Goal: Task Accomplishment & Management: Manage account settings

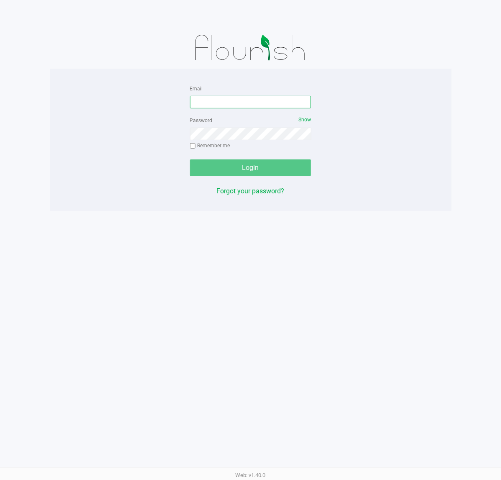
click at [219, 104] on input "Email" at bounding box center [250, 102] width 121 height 13
type input "[EMAIL_ADDRESS][DOMAIN_NAME]"
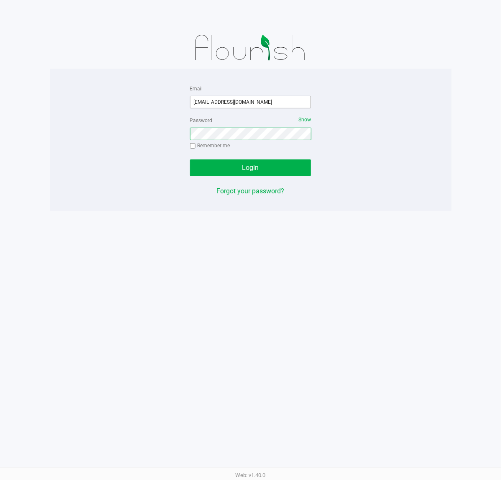
click at [190, 160] on button "Login" at bounding box center [250, 168] width 121 height 17
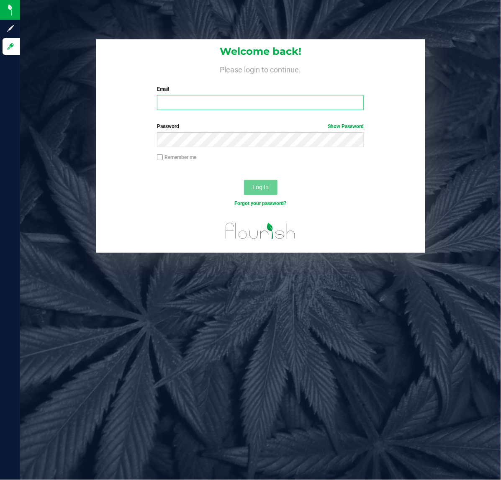
click at [191, 104] on input "Email" at bounding box center [260, 102] width 207 height 15
type input "[EMAIL_ADDRESS][DOMAIN_NAME]"
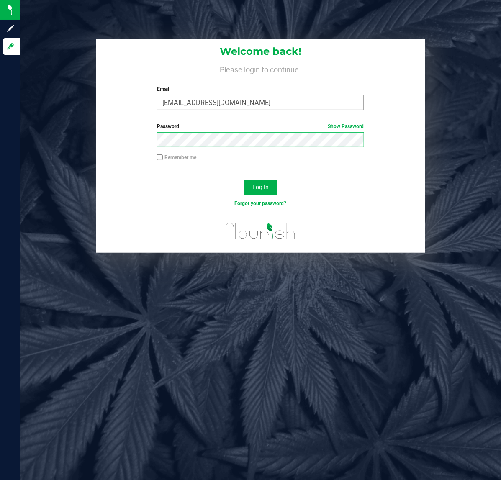
click at [244, 180] on button "Log In" at bounding box center [261, 187] width 34 height 15
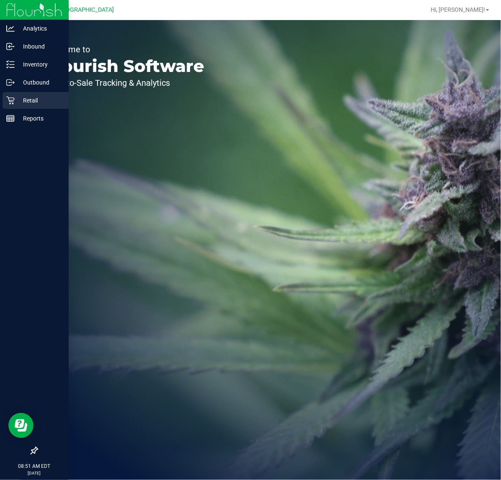
click at [35, 99] on p "Retail" at bounding box center [40, 100] width 50 height 10
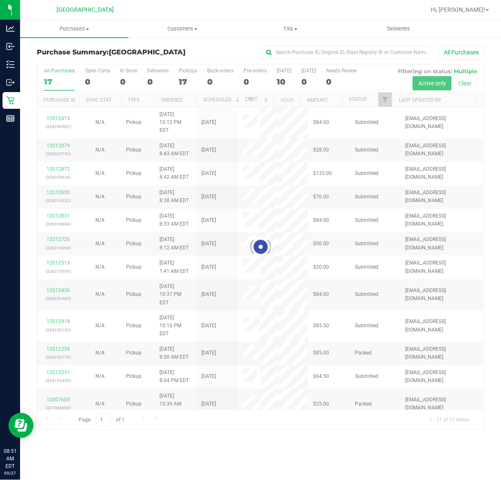
click at [385, 103] on div at bounding box center [260, 248] width 447 height 366
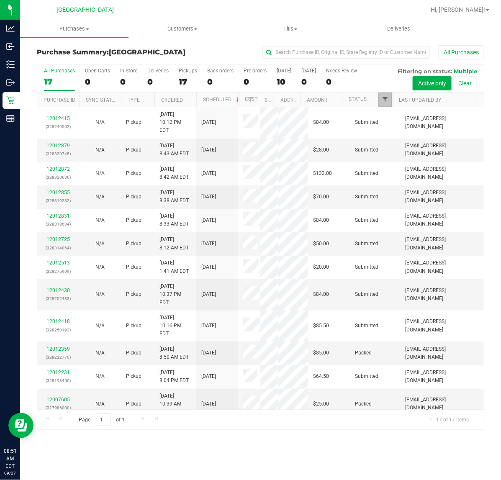
click at [385, 103] on span "Filter" at bounding box center [385, 99] width 7 height 7
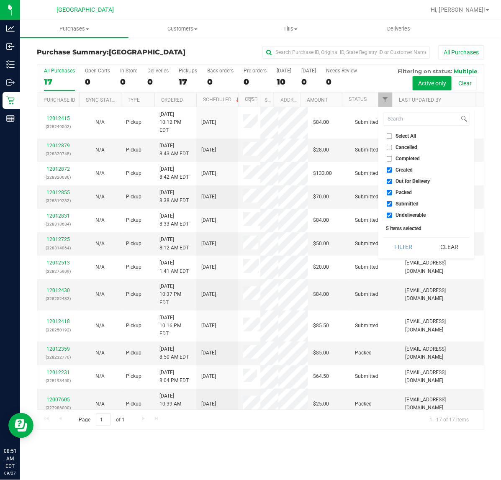
click at [400, 218] on span "Undeliverable" at bounding box center [411, 215] width 30 height 5
click at [392, 218] on input "Undeliverable" at bounding box center [389, 215] width 5 height 5
checkbox input "false"
click at [399, 196] on li "Packed" at bounding box center [427, 192] width 86 height 9
click at [399, 192] on span "Packed" at bounding box center [404, 192] width 16 height 5
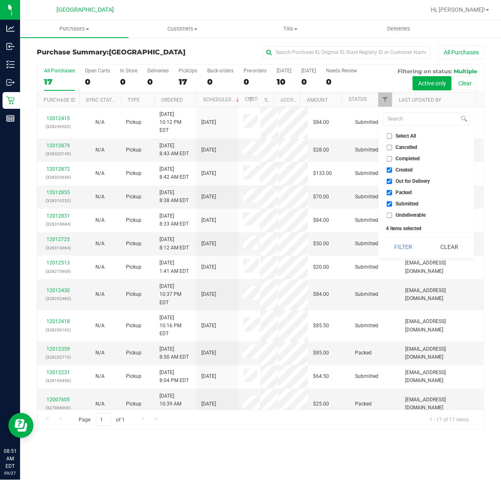
click at [392, 192] on input "Packed" at bounding box center [389, 192] width 5 height 5
checkbox input "false"
click at [399, 185] on li "Out for Delivery" at bounding box center [427, 181] width 86 height 9
click at [399, 184] on li "Out for Delivery" at bounding box center [427, 181] width 86 height 9
click at [390, 181] on input "Out for Delivery" at bounding box center [389, 181] width 5 height 5
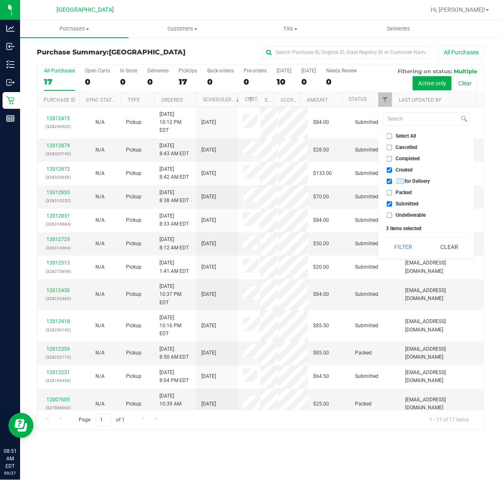
checkbox input "false"
click at [390, 173] on input "Created" at bounding box center [389, 170] width 5 height 5
checkbox input "false"
click at [405, 247] on button "Filter" at bounding box center [404, 247] width 40 height 18
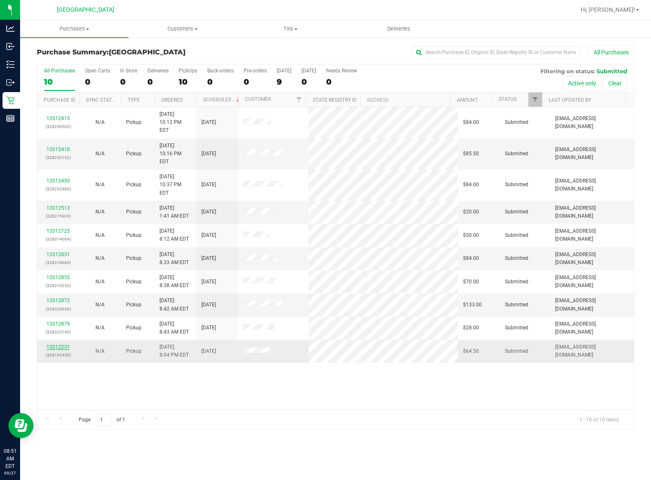
click at [55, 344] on link "12012231" at bounding box center [57, 347] width 23 height 6
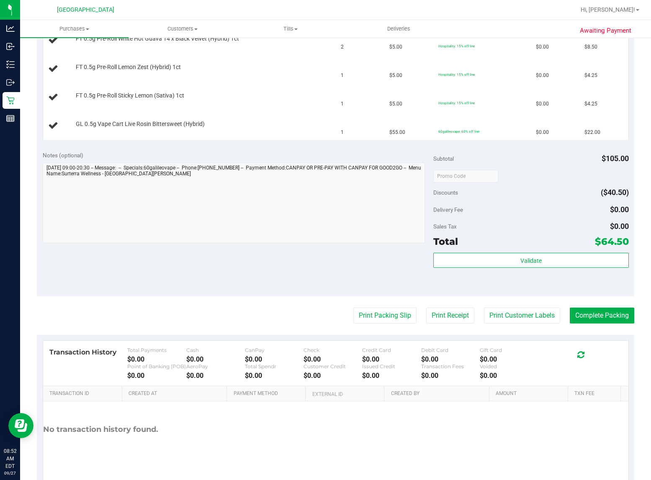
scroll to position [419, 0]
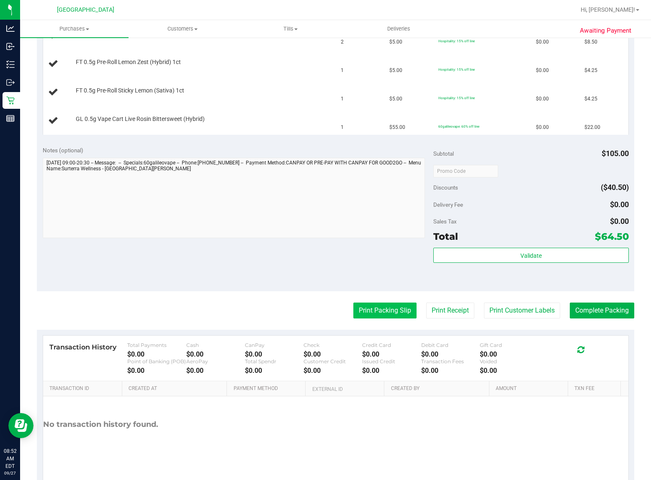
click at [388, 317] on button "Print Packing Slip" at bounding box center [385, 311] width 63 height 16
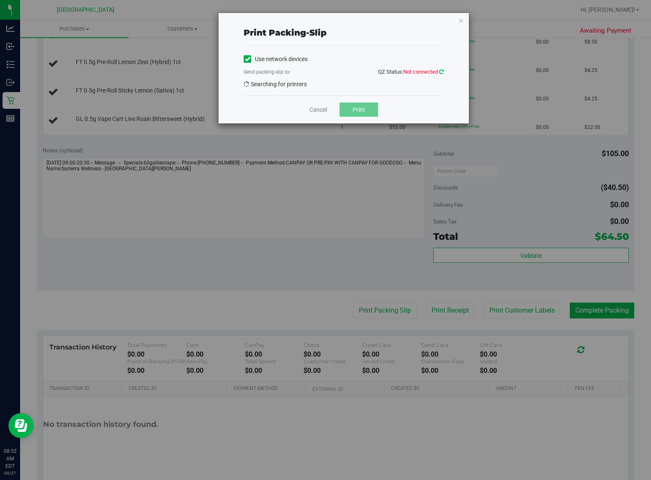
click at [440, 71] on icon at bounding box center [441, 71] width 5 height 5
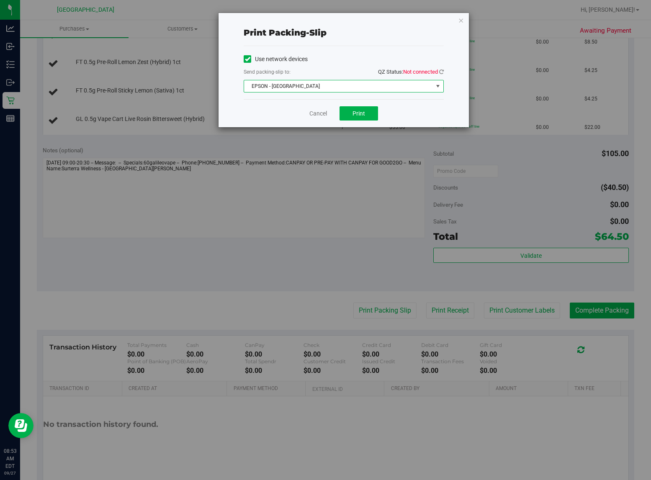
click at [323, 88] on span "EPSON - [GEOGRAPHIC_DATA]" at bounding box center [338, 86] width 189 height 12
click at [460, 21] on icon "button" at bounding box center [461, 20] width 6 height 10
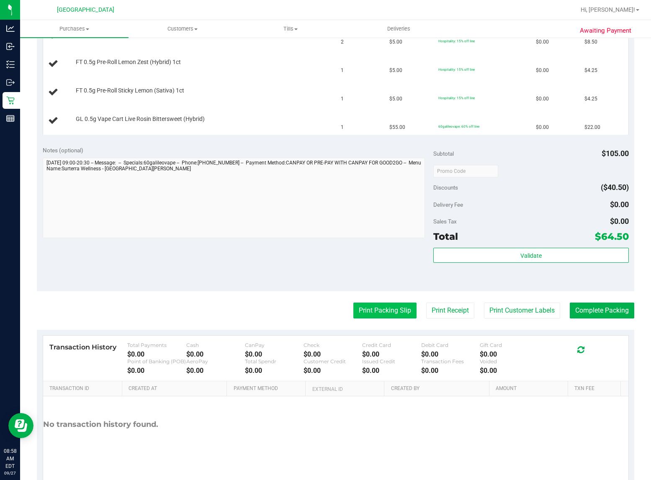
click at [390, 317] on button "Print Packing Slip" at bounding box center [385, 311] width 63 height 16
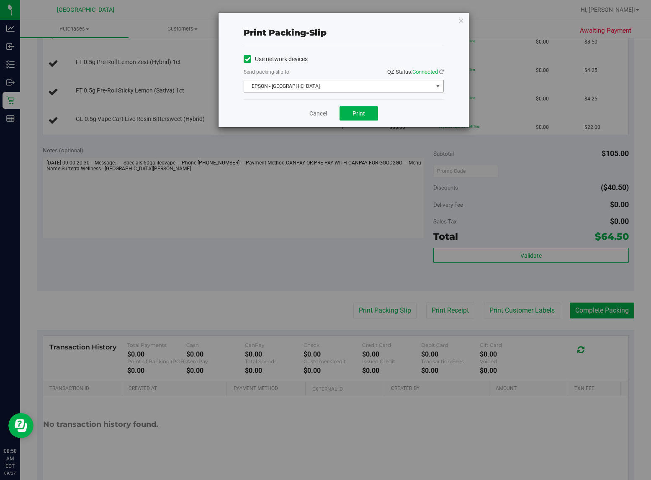
click at [325, 85] on span "EPSON - [GEOGRAPHIC_DATA]" at bounding box center [338, 86] width 189 height 12
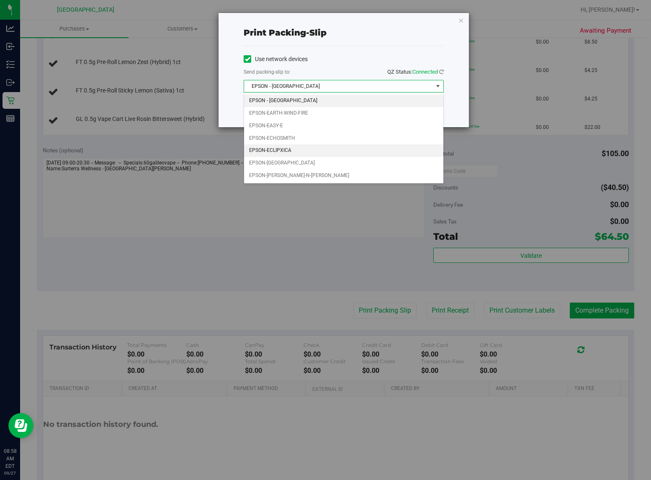
click at [300, 149] on li "EPSON-ECLIPXICA" at bounding box center [343, 151] width 199 height 13
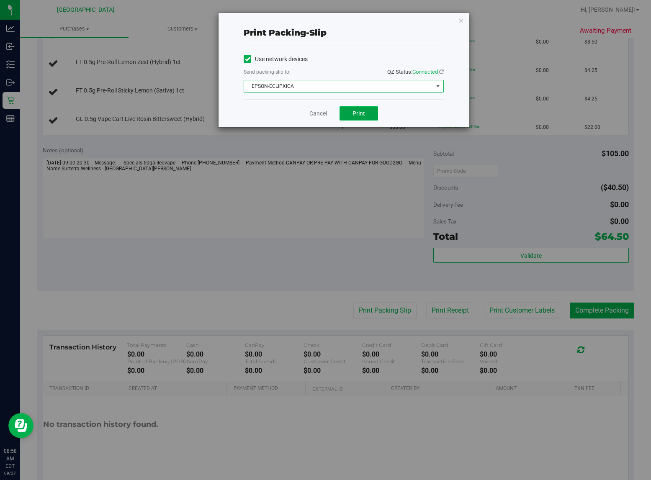
click at [360, 114] on span "Print" at bounding box center [359, 113] width 13 height 7
click at [464, 20] on icon "button" at bounding box center [461, 20] width 6 height 10
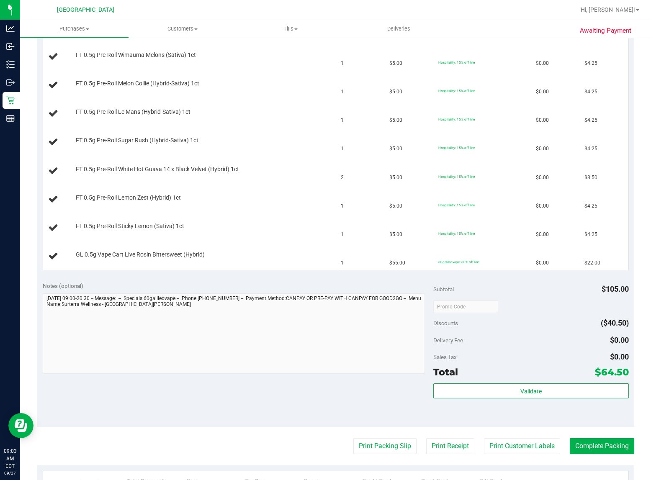
scroll to position [280, 0]
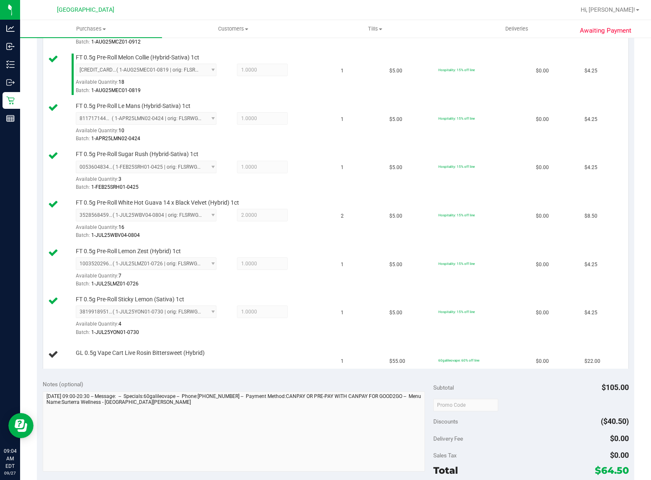
scroll to position [424, 0]
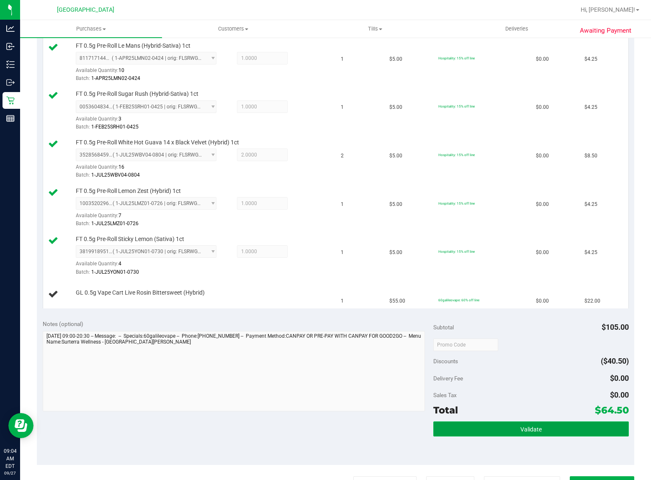
click at [521, 431] on span "Validate" at bounding box center [531, 429] width 21 height 7
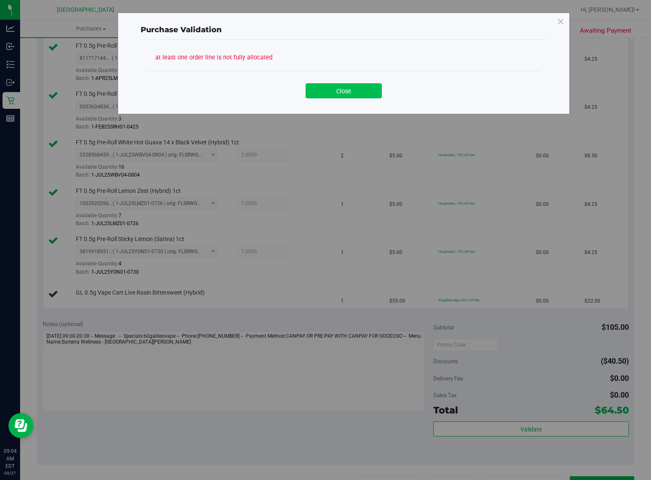
click at [340, 90] on button "Close" at bounding box center [344, 90] width 76 height 15
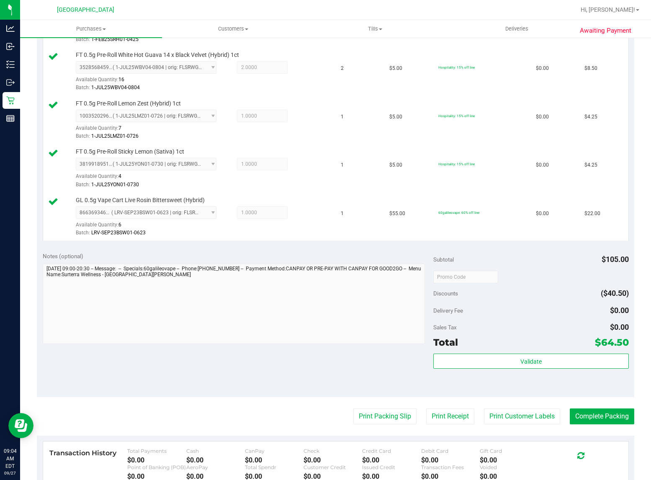
scroll to position [529, 0]
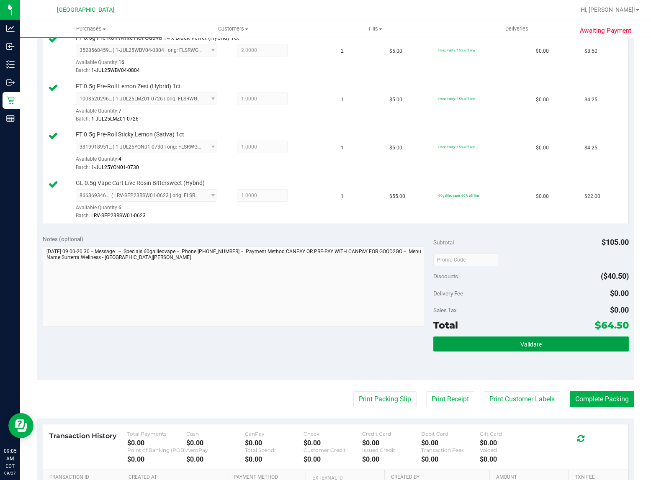
click at [489, 344] on button "Validate" at bounding box center [532, 344] width 196 height 15
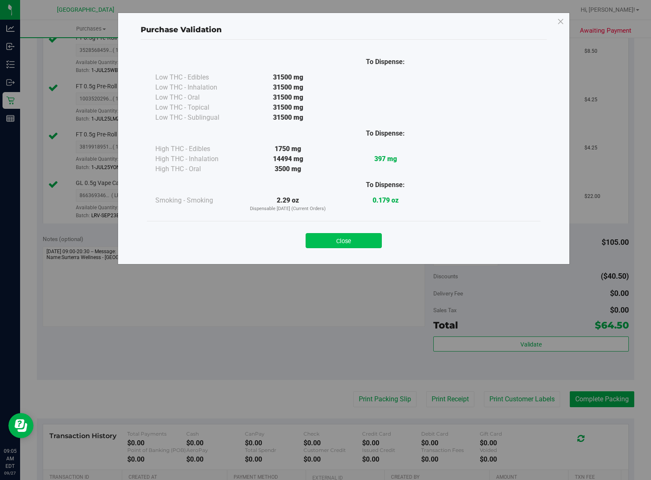
click at [332, 233] on button "Close" at bounding box center [344, 240] width 76 height 15
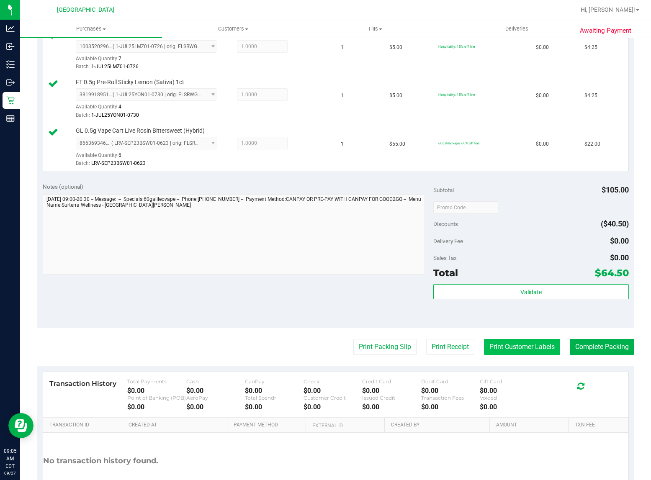
scroll to position [633, 0]
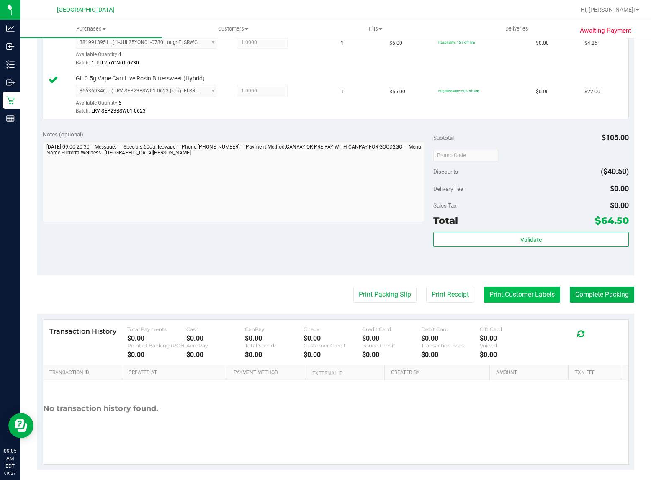
click at [502, 300] on button "Print Customer Labels" at bounding box center [522, 295] width 76 height 16
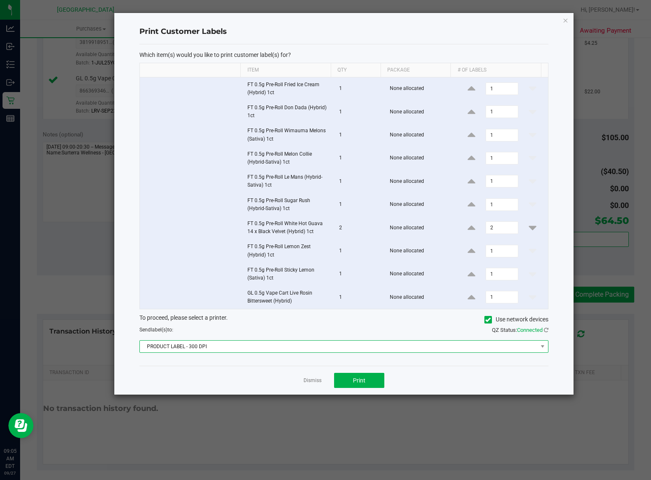
click at [357, 346] on span "PRODUCT LABEL - 300 DPI" at bounding box center [339, 347] width 398 height 12
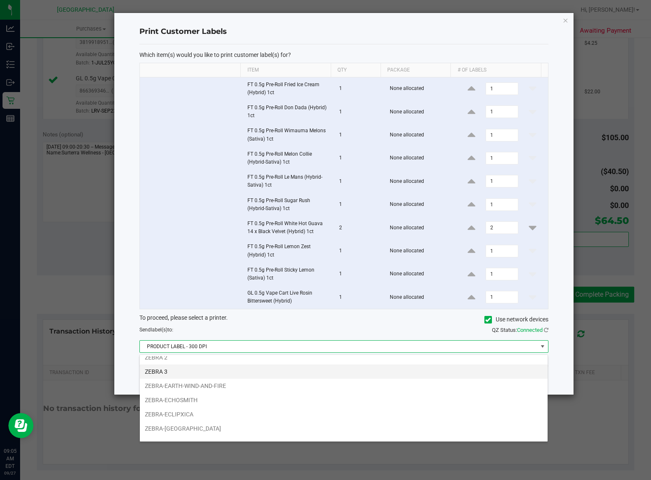
scroll to position [32, 0]
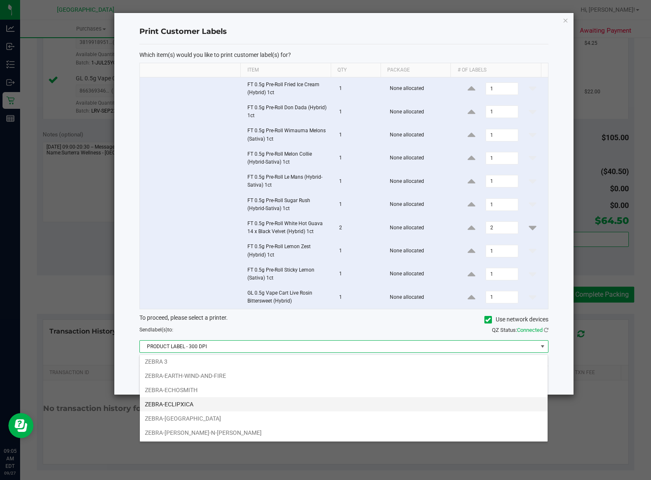
click at [243, 401] on li "ZEBRA-ECLIPXICA" at bounding box center [344, 404] width 408 height 14
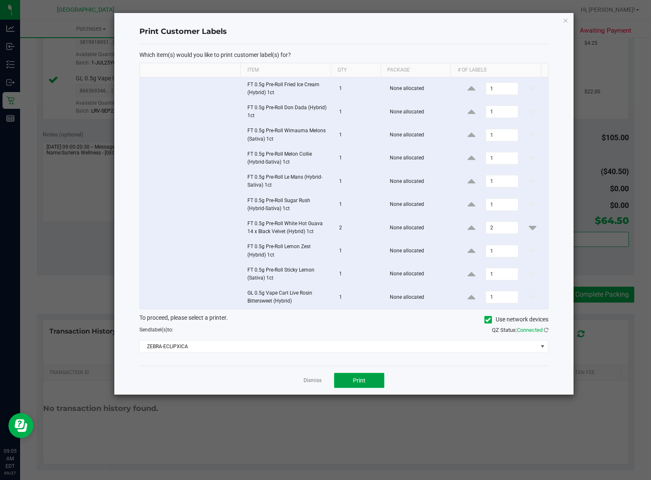
click at [355, 388] on button "Print" at bounding box center [359, 380] width 50 height 15
click at [317, 384] on link "Dismiss" at bounding box center [313, 380] width 18 height 7
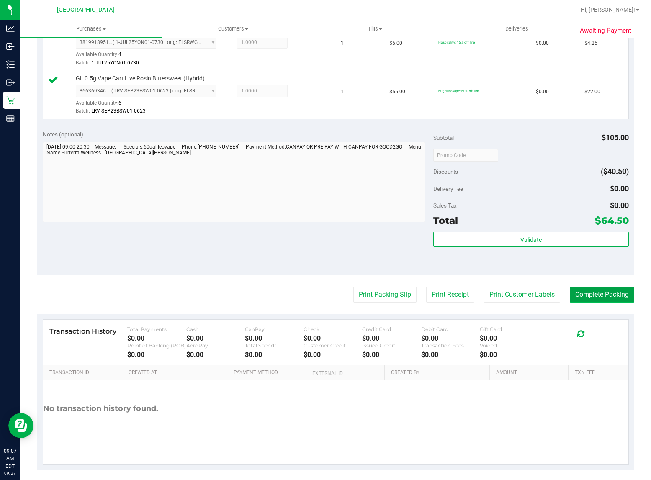
click at [596, 302] on button "Complete Packing" at bounding box center [602, 295] width 65 height 16
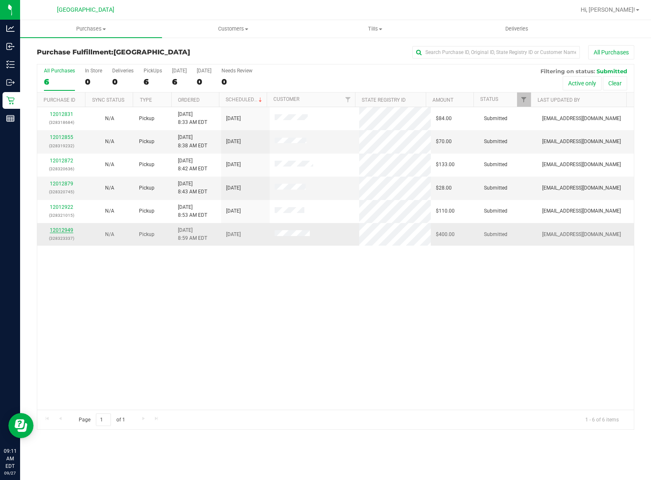
click at [59, 233] on link "12012949" at bounding box center [61, 230] width 23 height 6
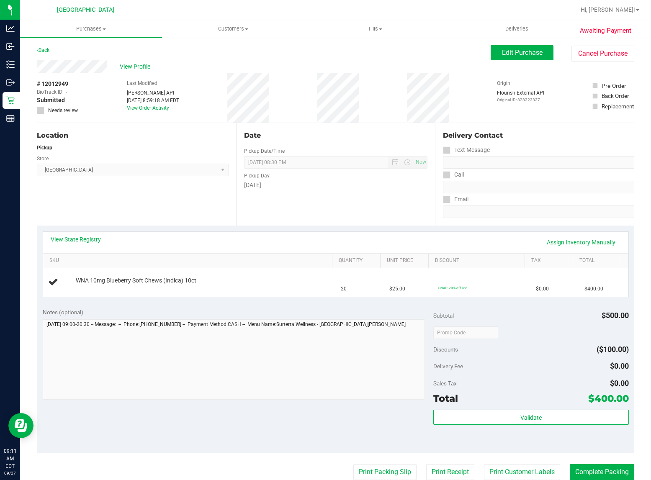
click at [78, 244] on div "View State Registry Assign Inventory Manually" at bounding box center [336, 242] width 570 height 14
click at [78, 239] on link "View State Registry" at bounding box center [76, 239] width 50 height 8
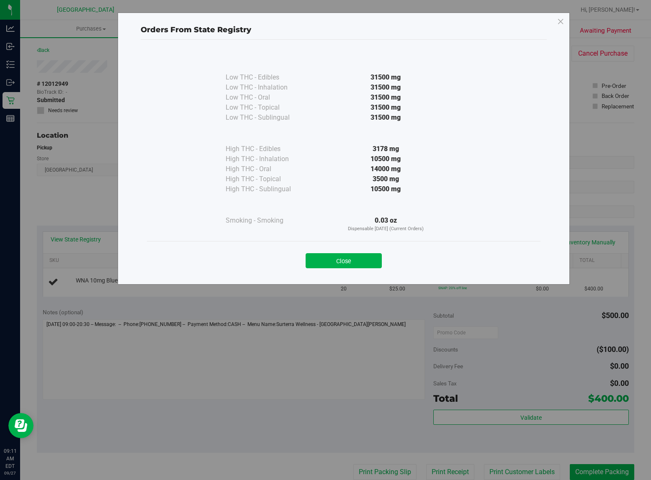
drag, startPoint x: 367, startPoint y: 147, endPoint x: 428, endPoint y: 149, distance: 60.8
click at [428, 149] on div "3178 mg" at bounding box center [386, 149] width 152 height 10
click at [349, 267] on button "Close" at bounding box center [344, 260] width 76 height 15
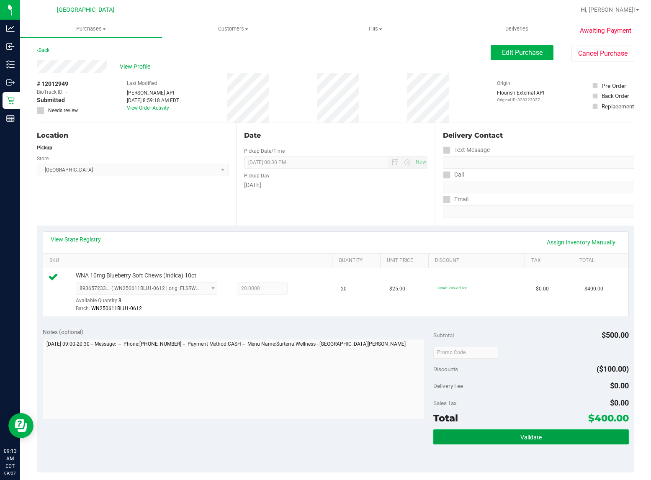
click at [466, 431] on button "Validate" at bounding box center [532, 437] width 196 height 15
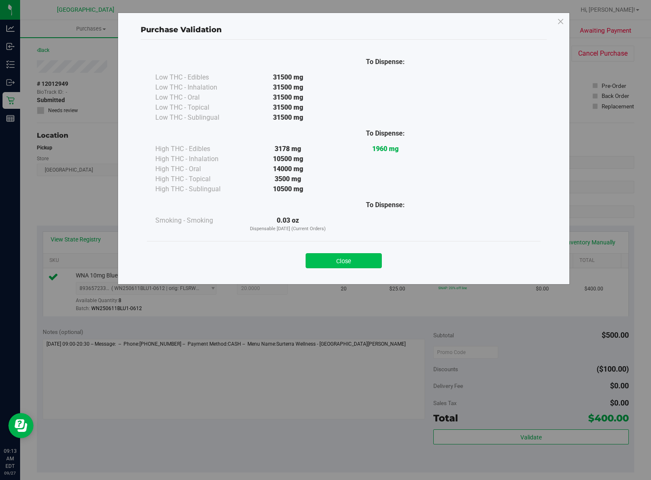
click at [353, 265] on button "Close" at bounding box center [344, 260] width 76 height 15
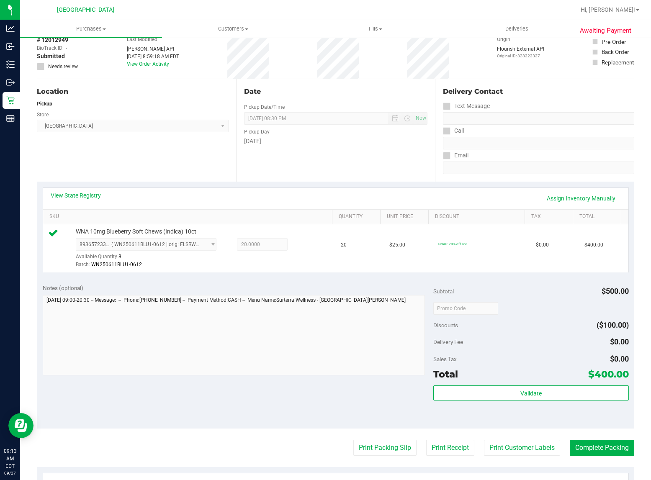
scroll to position [105, 0]
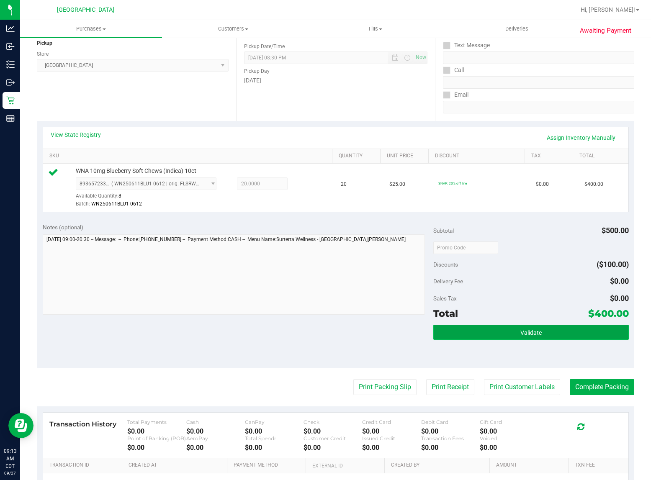
click at [447, 332] on button "Validate" at bounding box center [532, 332] width 196 height 15
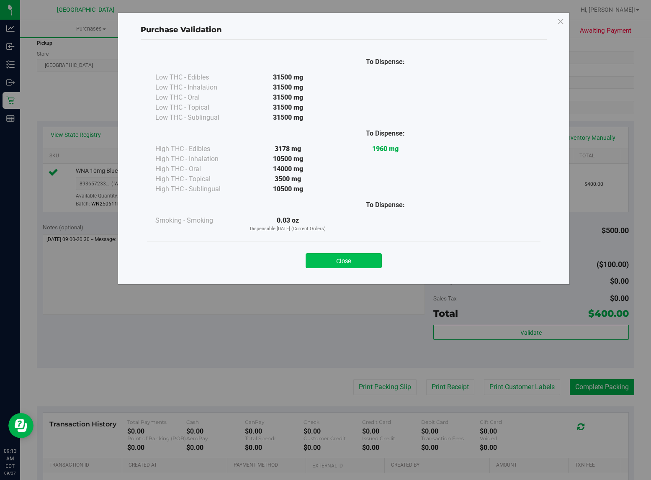
click at [325, 266] on button "Close" at bounding box center [344, 260] width 76 height 15
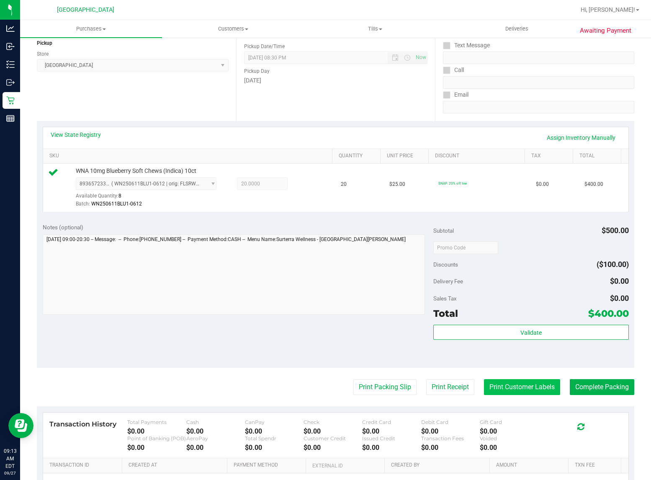
click at [494, 385] on button "Print Customer Labels" at bounding box center [522, 387] width 76 height 16
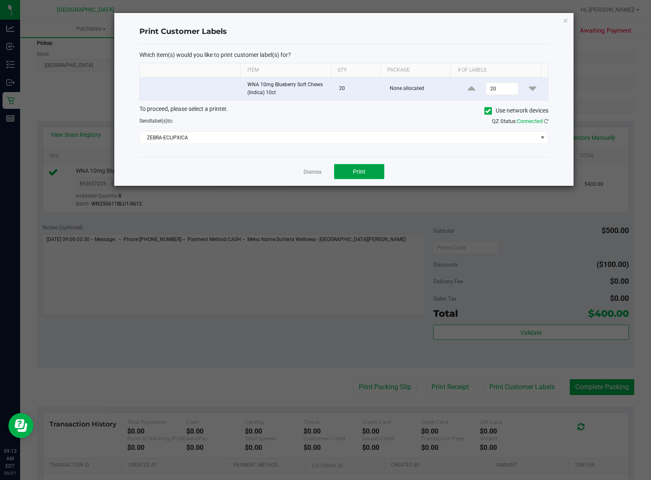
click at [371, 168] on button "Print" at bounding box center [359, 171] width 50 height 15
click at [313, 173] on link "Dismiss" at bounding box center [313, 172] width 18 height 7
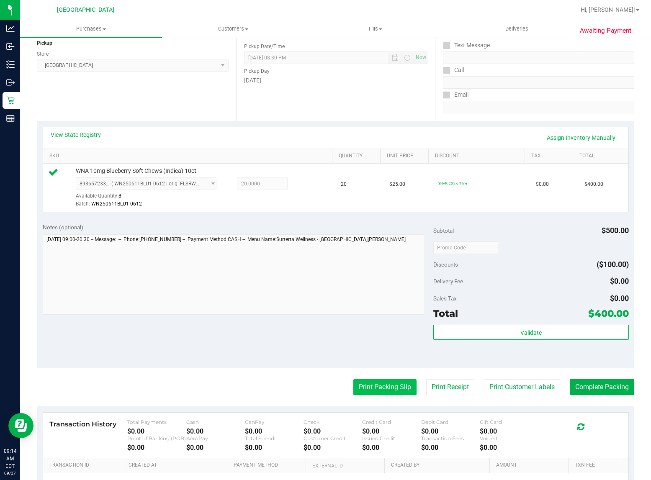
click at [360, 385] on button "Print Packing Slip" at bounding box center [385, 387] width 63 height 16
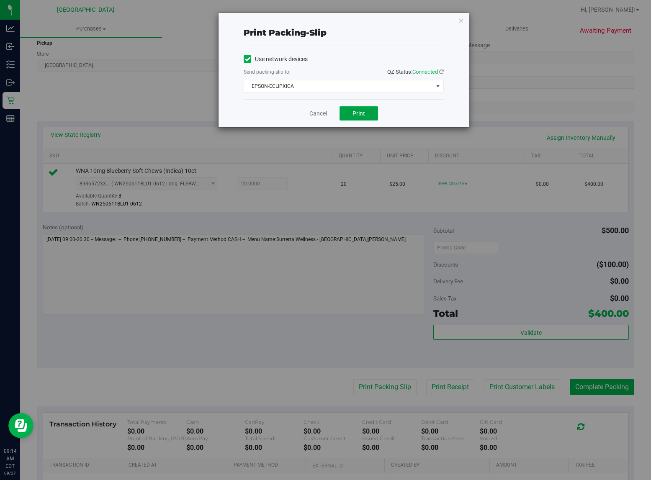
click at [366, 113] on button "Print" at bounding box center [359, 113] width 39 height 14
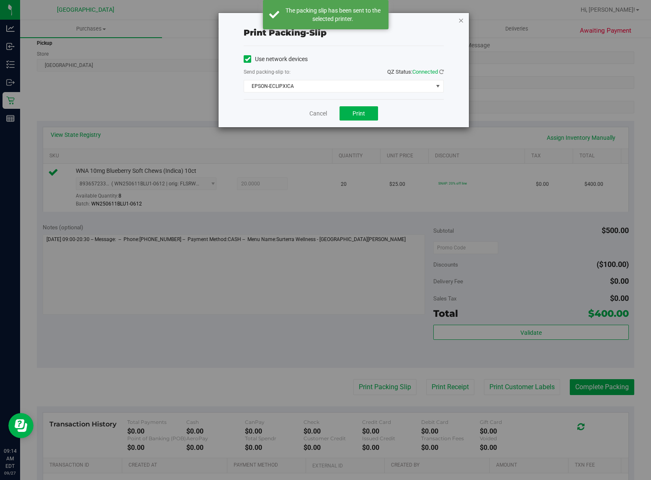
click at [459, 19] on icon "button" at bounding box center [461, 20] width 6 height 10
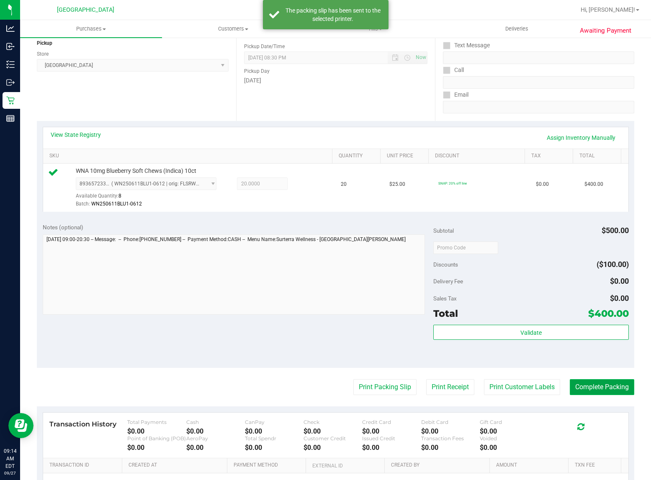
click at [576, 387] on button "Complete Packing" at bounding box center [602, 387] width 65 height 16
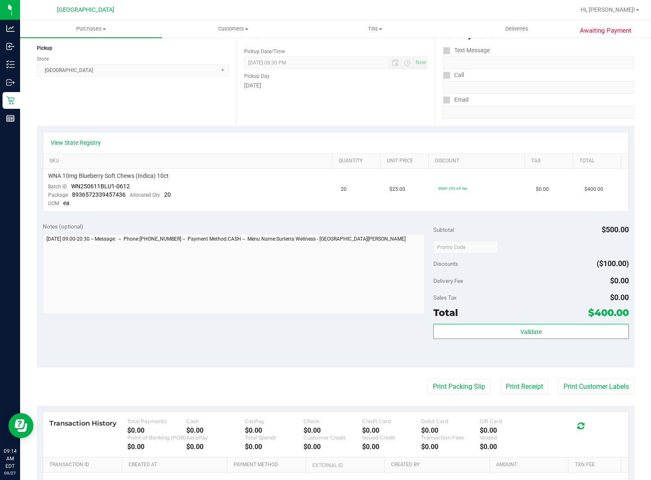
scroll to position [105, 0]
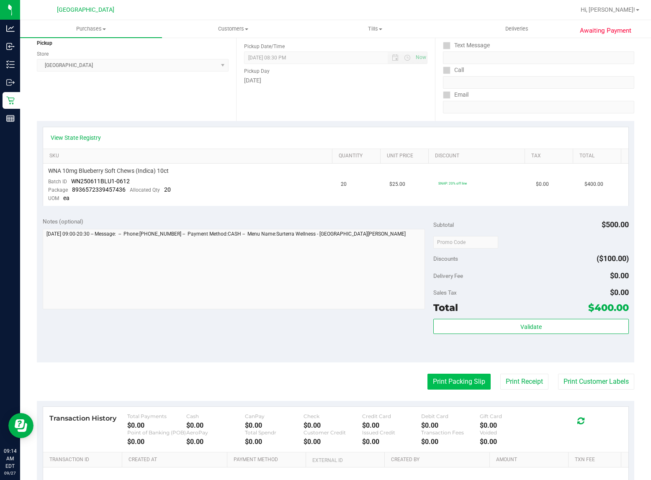
click at [446, 386] on button "Print Packing Slip" at bounding box center [459, 382] width 63 height 16
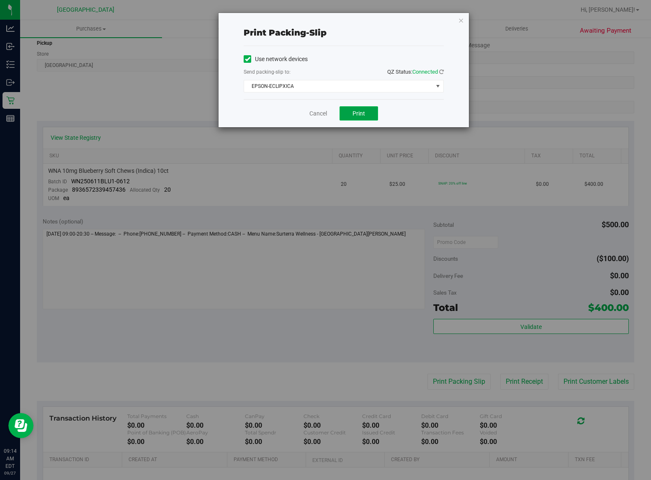
click at [369, 111] on button "Print" at bounding box center [359, 113] width 39 height 14
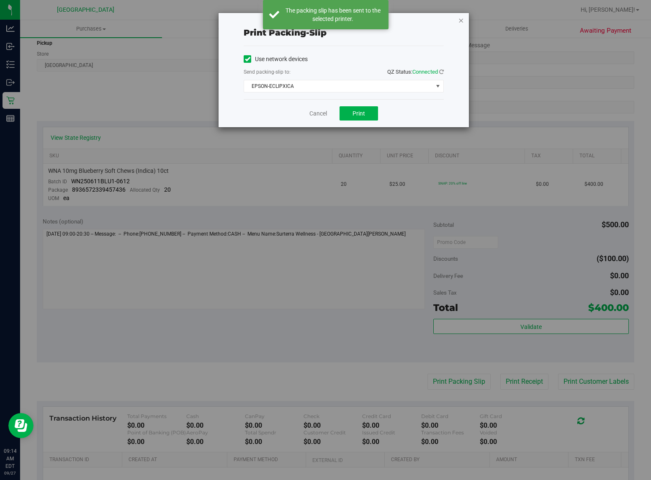
click at [461, 21] on icon "button" at bounding box center [461, 20] width 6 height 10
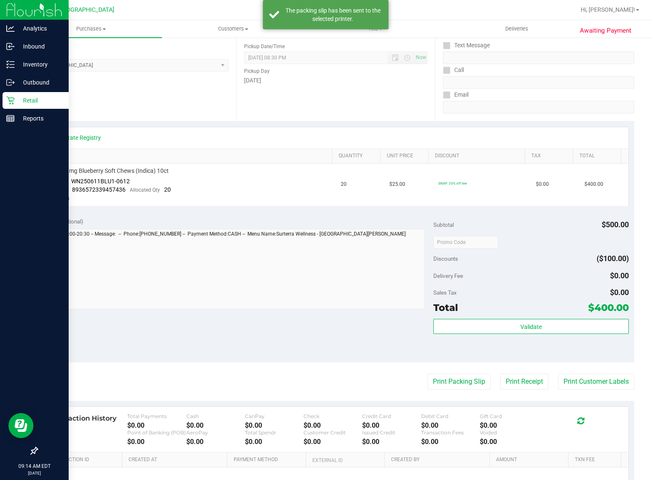
click at [13, 103] on icon at bounding box center [10, 101] width 8 height 8
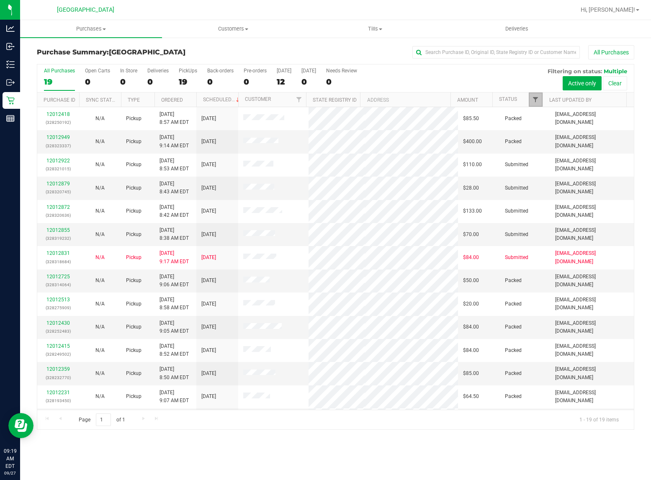
click at [534, 101] on span "Filter" at bounding box center [535, 99] width 7 height 7
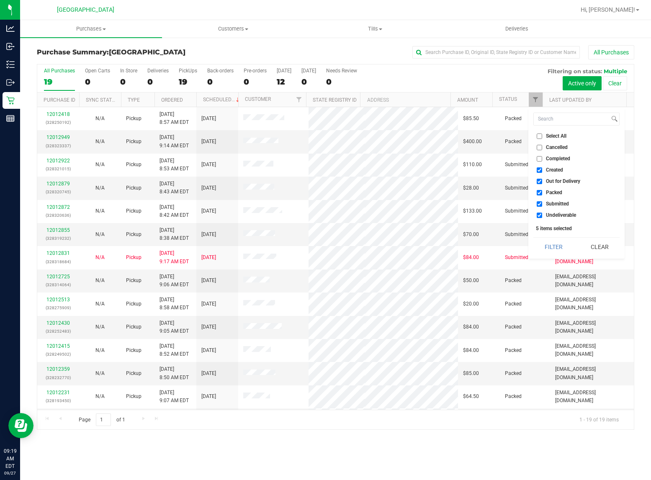
drag, startPoint x: 543, startPoint y: 214, endPoint x: 543, endPoint y: 208, distance: 5.9
click at [543, 214] on label "Undeliverable" at bounding box center [556, 215] width 39 height 5
click at [542, 214] on input "Undeliverable" at bounding box center [539, 215] width 5 height 5
checkbox input "false"
click at [542, 193] on input "Packed" at bounding box center [539, 192] width 5 height 5
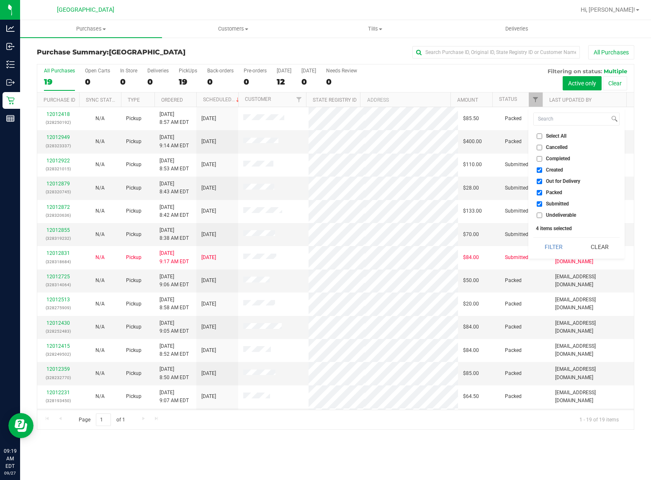
checkbox input "false"
click at [541, 180] on input "Out for Delivery" at bounding box center [539, 181] width 5 height 5
checkbox input "false"
click at [540, 172] on input "Created" at bounding box center [539, 170] width 5 height 5
checkbox input "false"
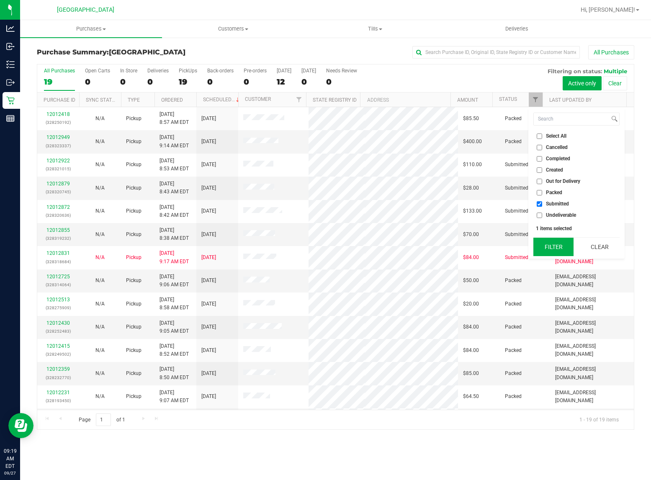
click at [542, 245] on button "Filter" at bounding box center [554, 247] width 40 height 18
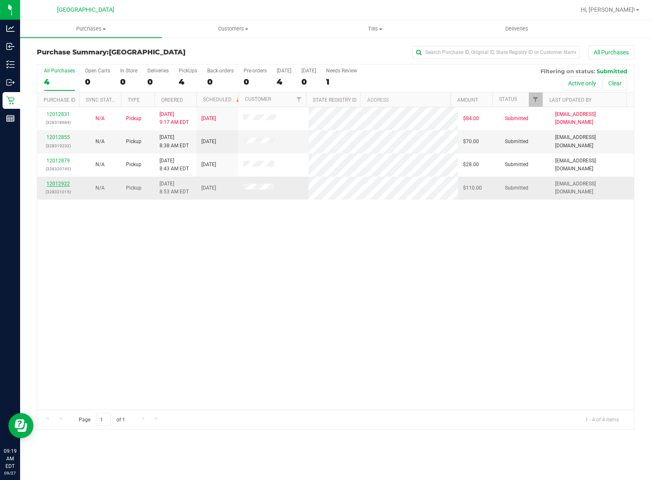
click at [62, 185] on link "12012922" at bounding box center [57, 184] width 23 height 6
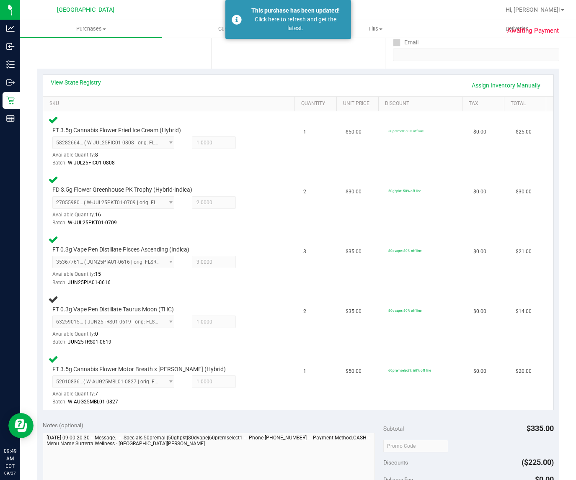
scroll to position [52, 0]
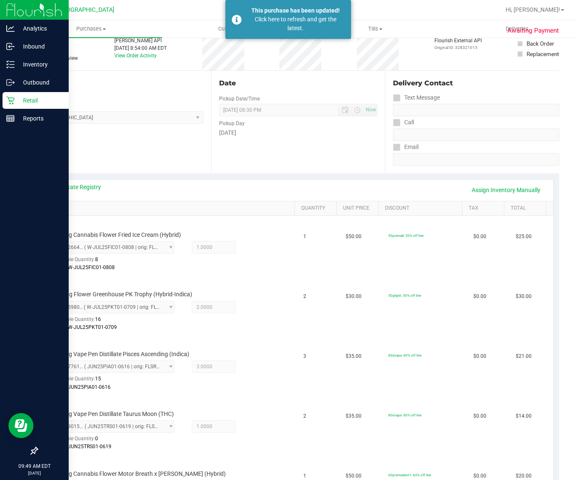
click at [15, 99] on p "Retail" at bounding box center [40, 100] width 50 height 10
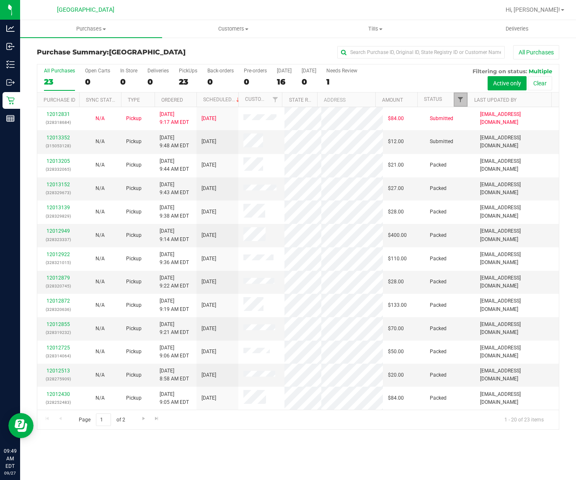
click at [459, 101] on span "Filter" at bounding box center [460, 99] width 7 height 7
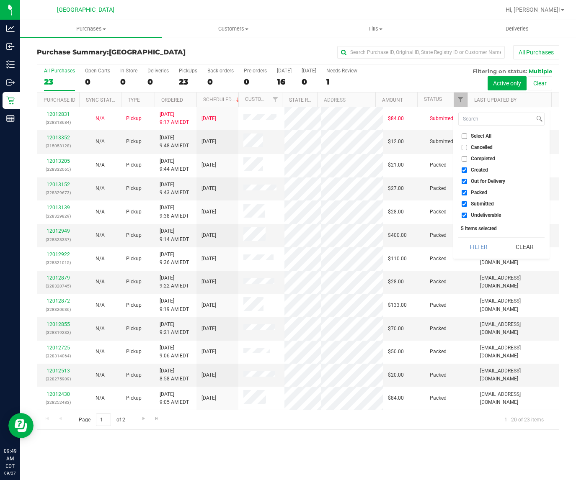
click at [475, 218] on li "Undeliverable" at bounding box center [501, 215] width 86 height 9
click at [472, 191] on span "Packed" at bounding box center [479, 192] width 16 height 5
click at [467, 191] on input "Packed" at bounding box center [464, 192] width 5 height 5
checkbox input "false"
click at [462, 213] on input "Undeliverable" at bounding box center [464, 215] width 5 height 5
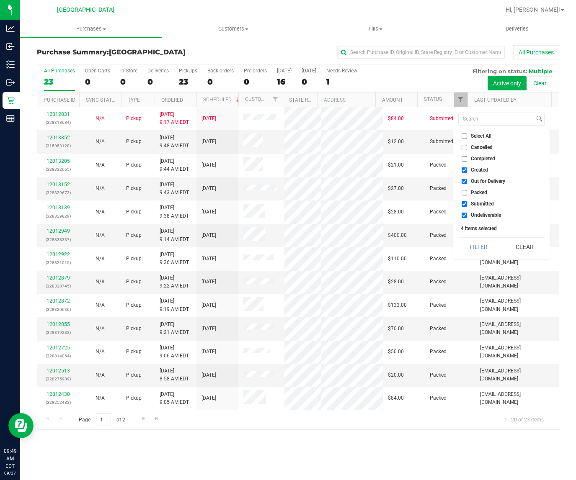
checkbox input "false"
click at [470, 182] on label "Out for Delivery" at bounding box center [484, 181] width 44 height 5
click at [467, 182] on input "Out for Delivery" at bounding box center [464, 181] width 5 height 5
checkbox input "false"
click at [467, 172] on label "Created" at bounding box center [475, 170] width 26 height 5
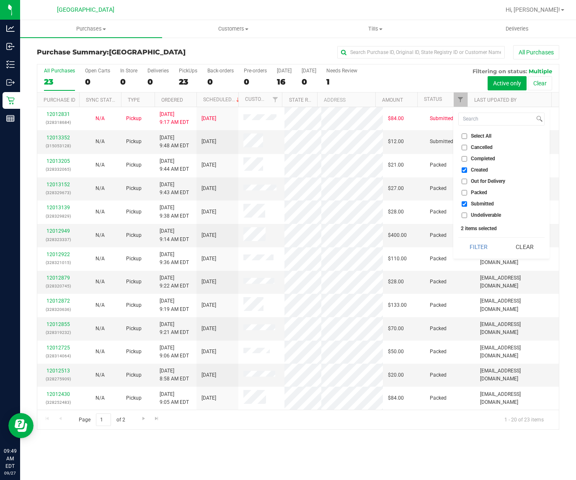
click at [467, 172] on input "Created" at bounding box center [464, 170] width 5 height 5
checkbox input "false"
click at [469, 246] on button "Filter" at bounding box center [478, 247] width 40 height 18
